Goal: Information Seeking & Learning: Learn about a topic

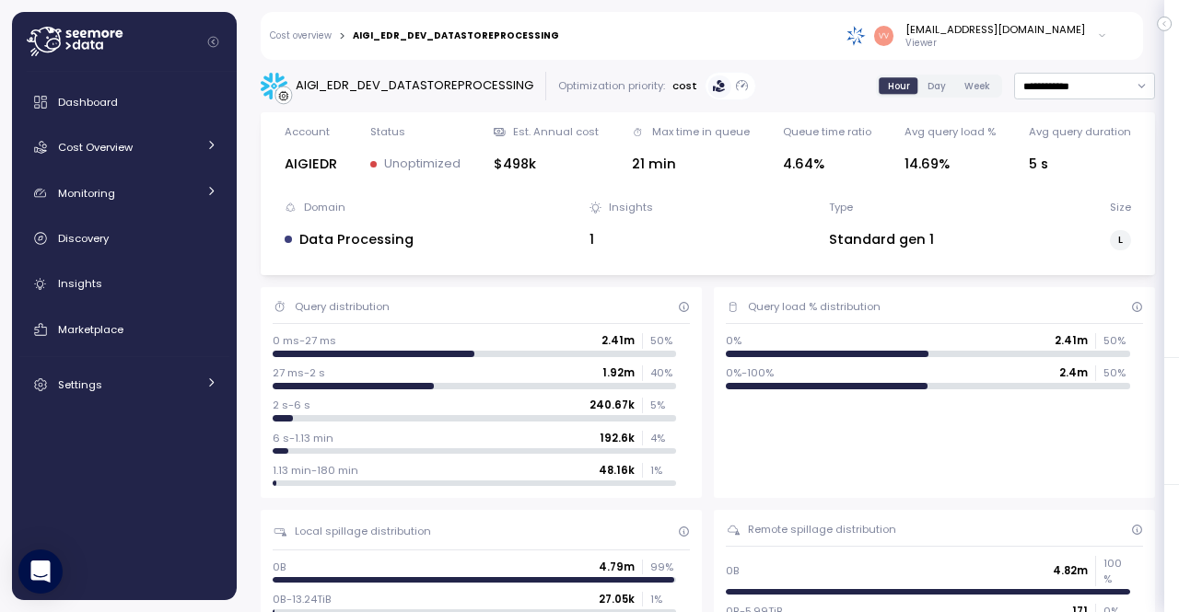
click at [86, 103] on span "Dashboard" at bounding box center [88, 102] width 60 height 15
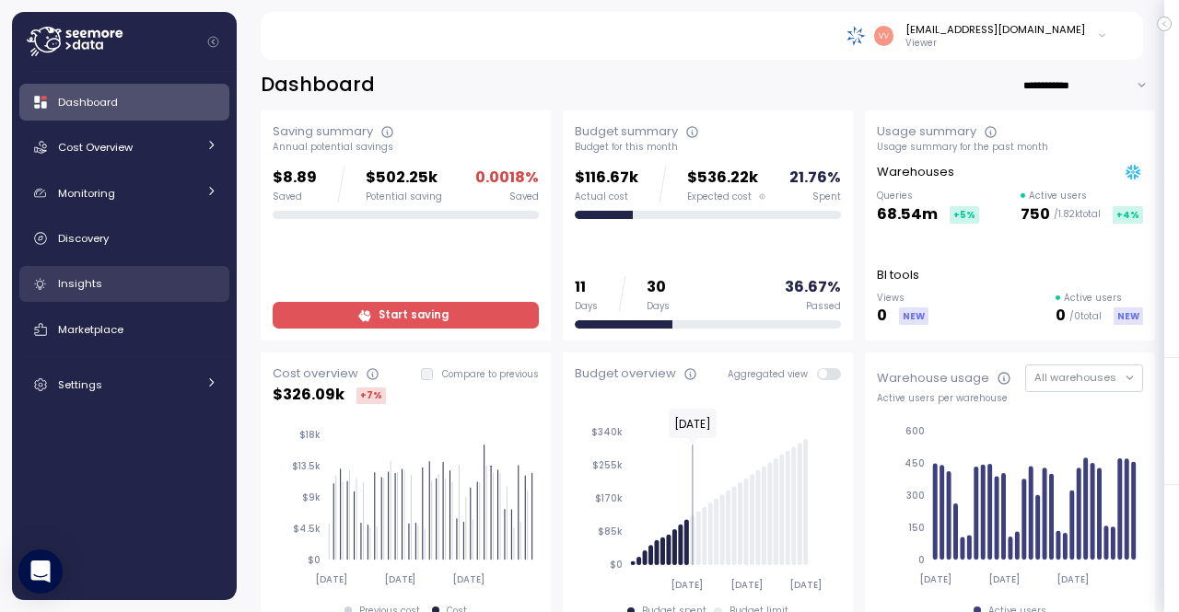
click at [67, 293] on div "Insights" at bounding box center [137, 283] width 159 height 18
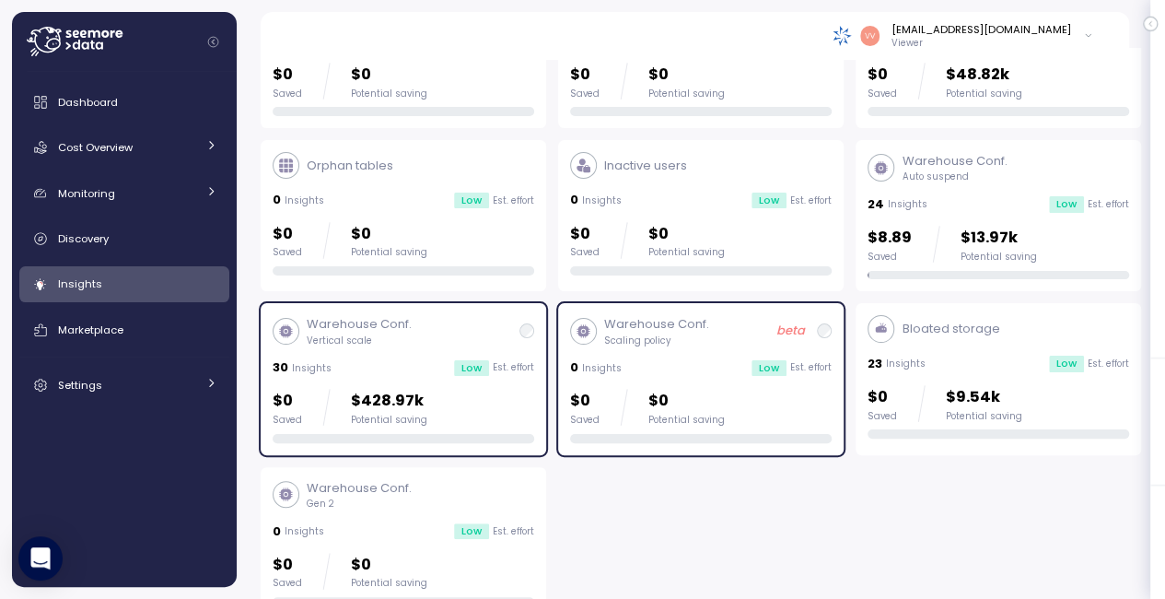
scroll to position [166, 0]
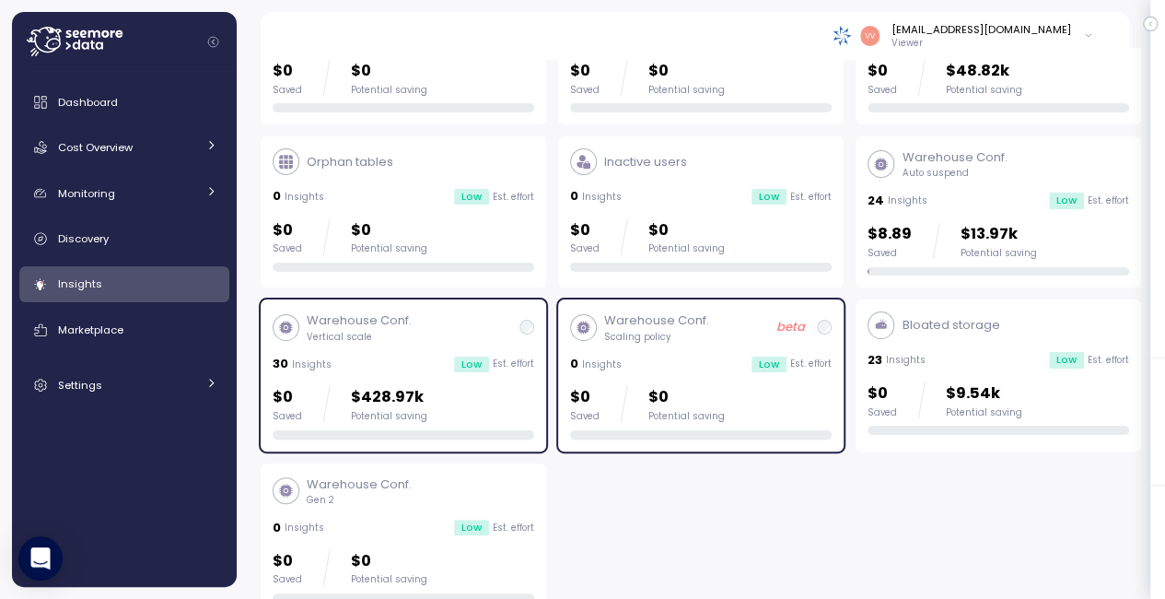
click at [362, 321] on p "Warehouse Conf." at bounding box center [359, 320] width 105 height 18
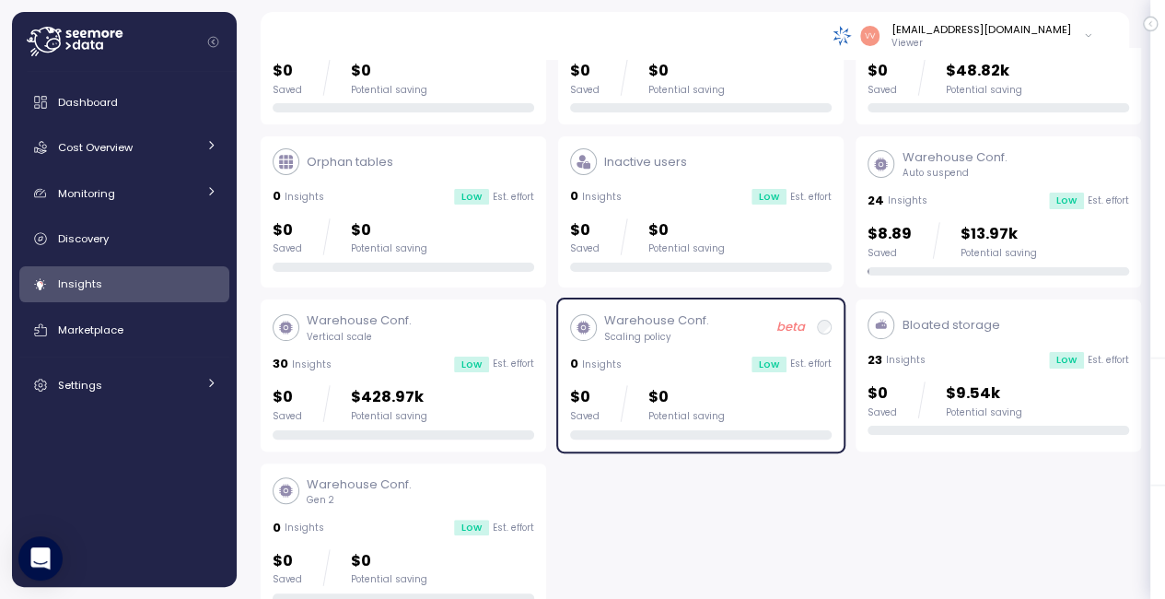
click at [392, 323] on p "Warehouse Conf." at bounding box center [359, 320] width 105 height 18
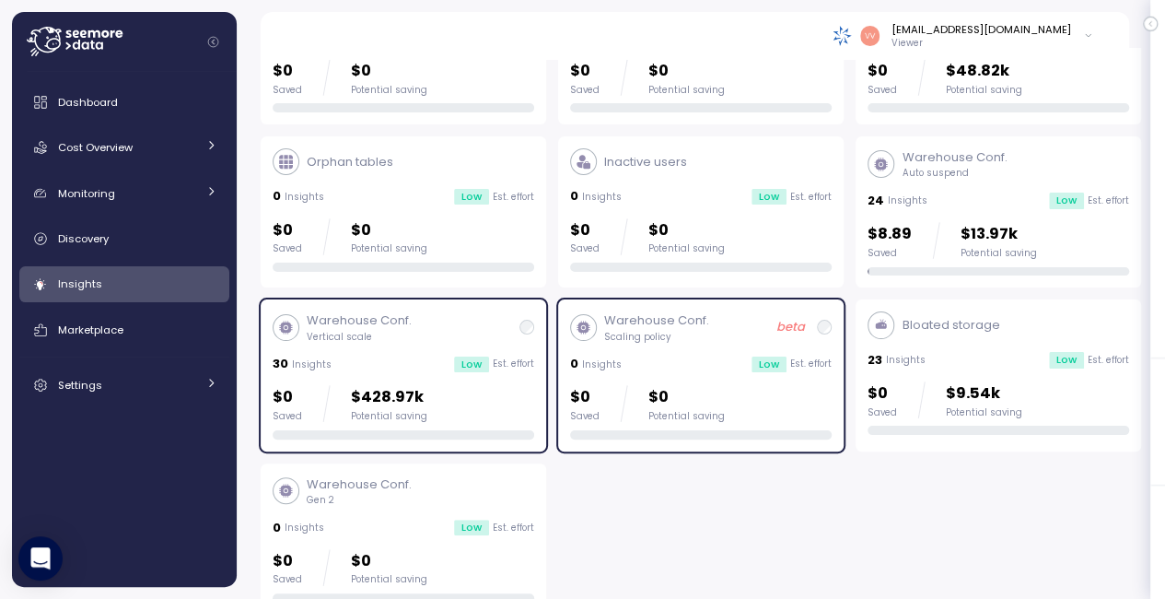
click at [449, 397] on div "$0 Saved $428.97k Potential saving" at bounding box center [403, 403] width 261 height 37
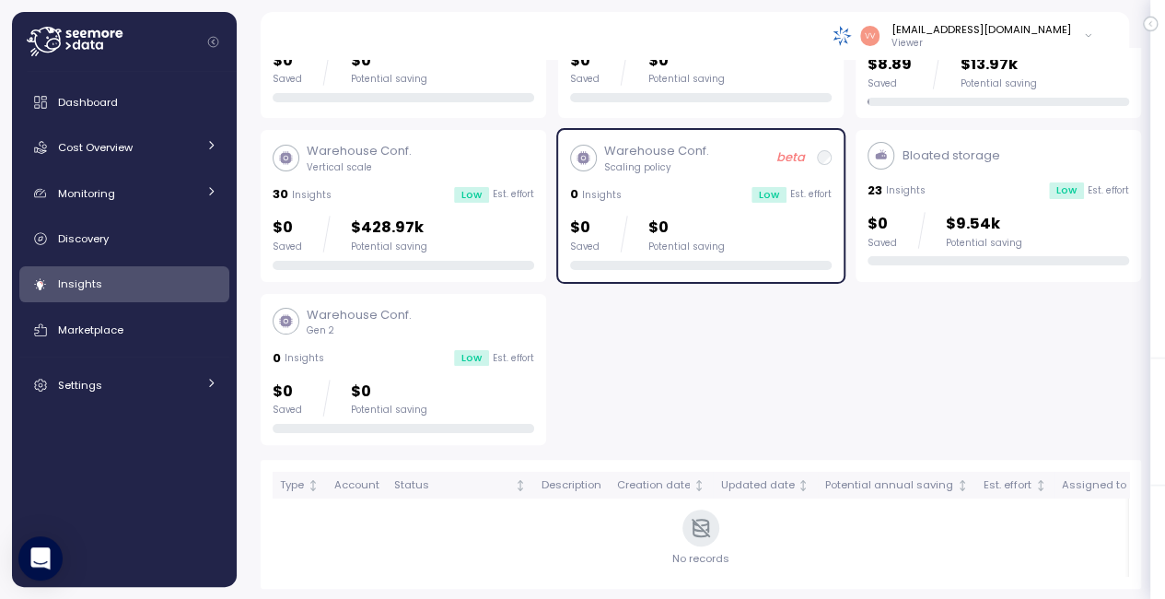
scroll to position [62, 0]
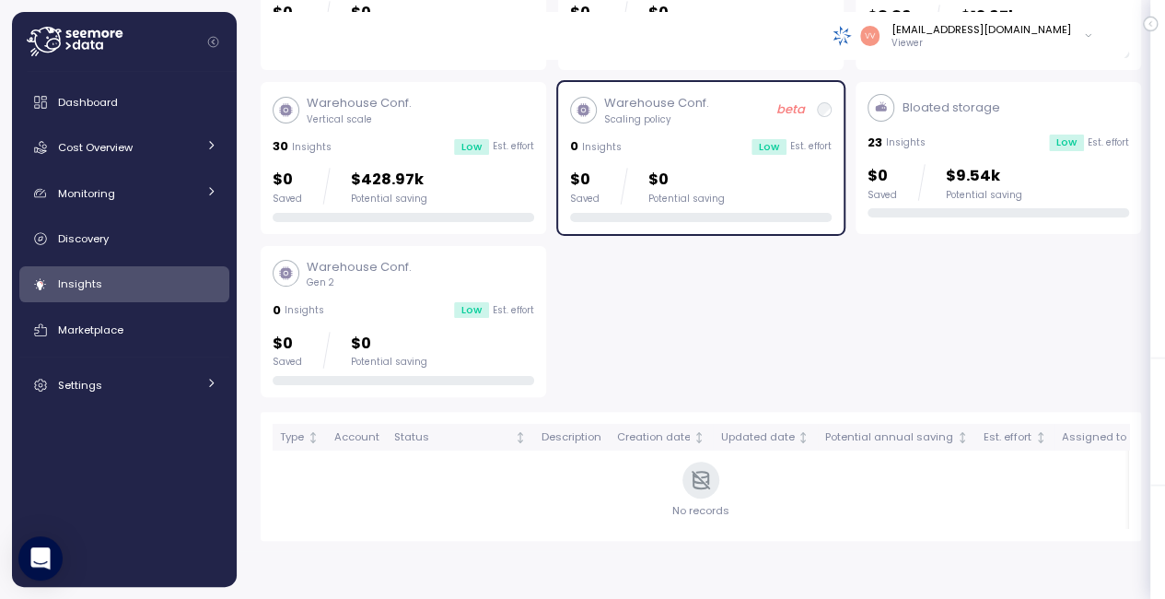
click at [401, 113] on p "Vertical scale" at bounding box center [359, 119] width 105 height 13
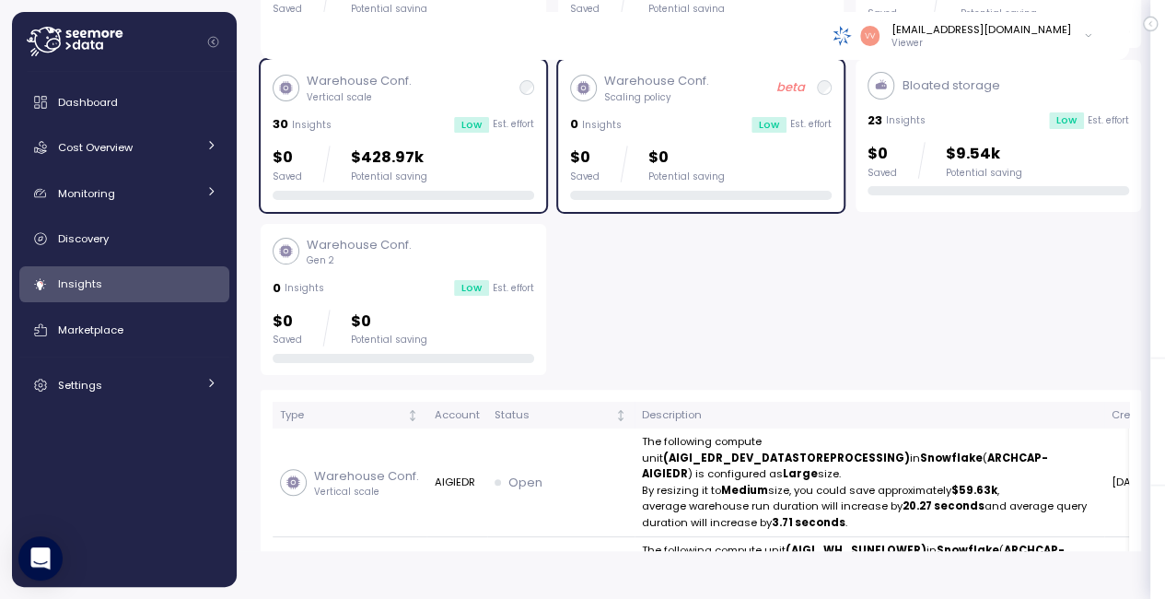
scroll to position [356, 0]
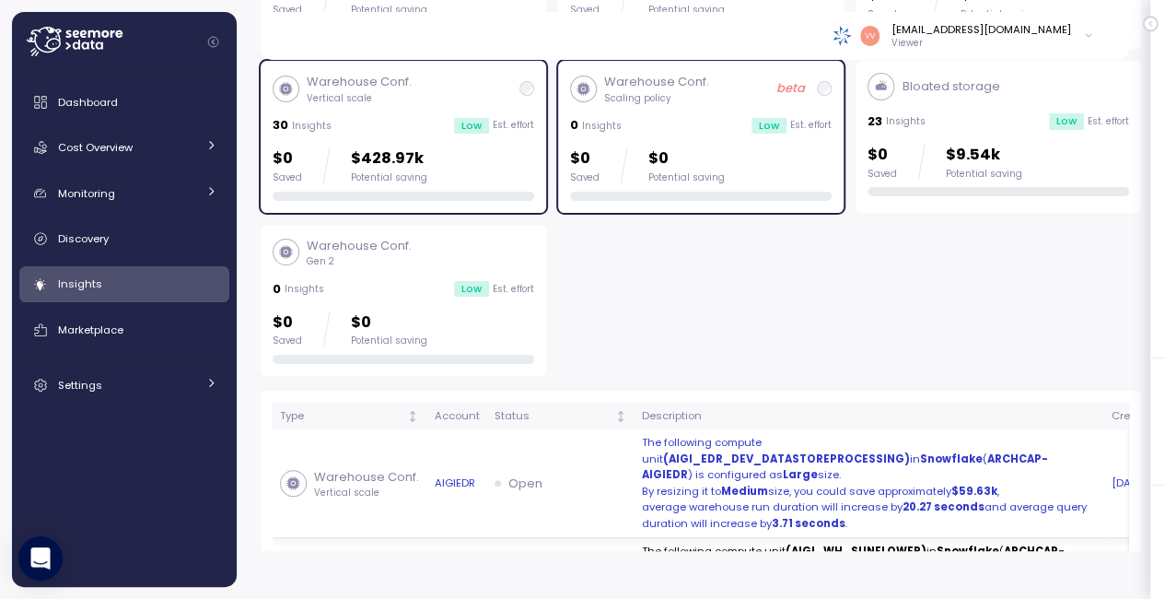
click at [737, 451] on strong "(AIGI_EDR_DEV_DATASTOREPROCESSING)" at bounding box center [786, 458] width 247 height 15
